Goal: Transaction & Acquisition: Purchase product/service

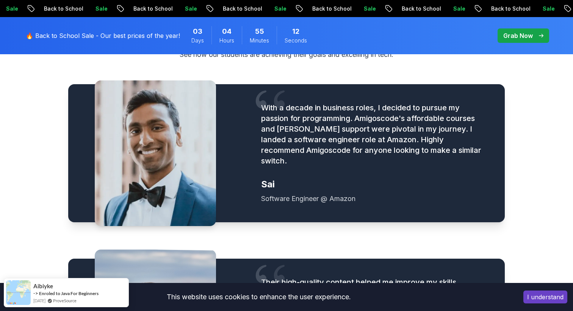
scroll to position [936, 0]
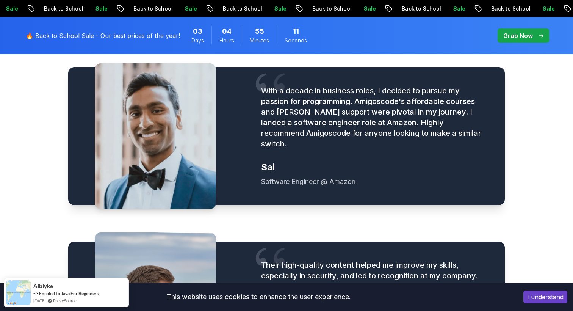
click at [519, 31] on span "pre-order" at bounding box center [524, 35] width 52 height 14
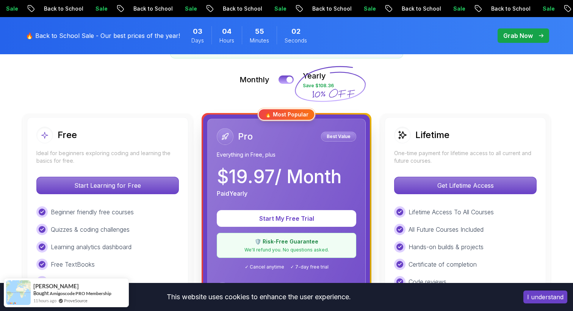
scroll to position [158, 0]
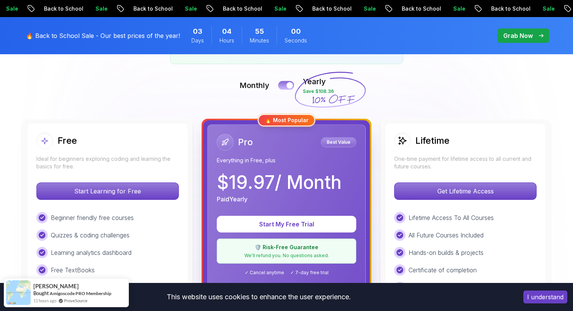
click at [282, 85] on button at bounding box center [286, 85] width 16 height 9
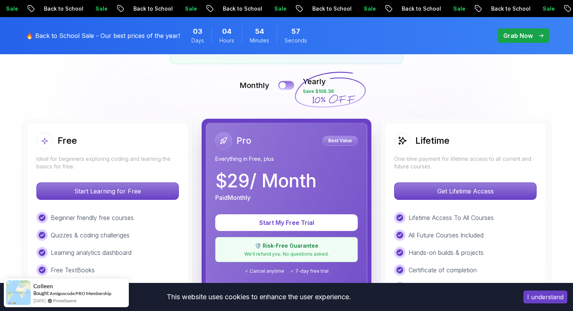
click at [282, 85] on div at bounding box center [282, 85] width 6 height 6
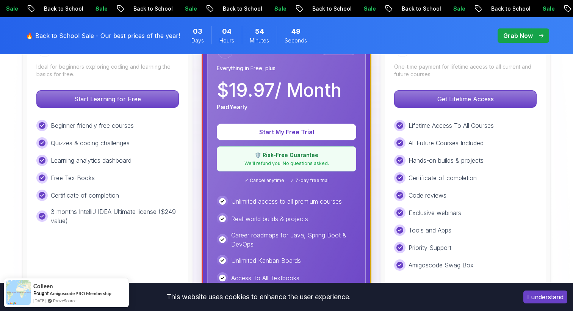
scroll to position [250, 0]
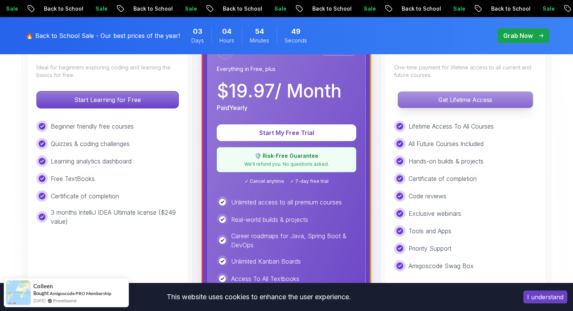
click at [428, 93] on p "Get Lifetime Access" at bounding box center [465, 100] width 135 height 16
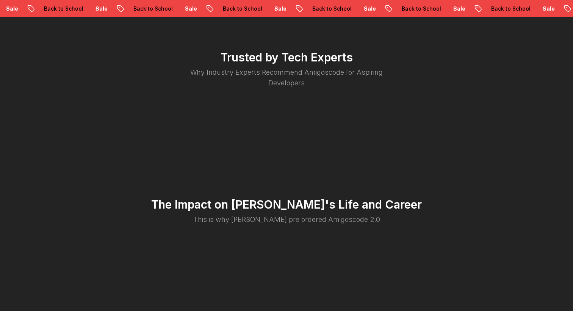
scroll to position [1495, 0]
